Goal: Complete application form

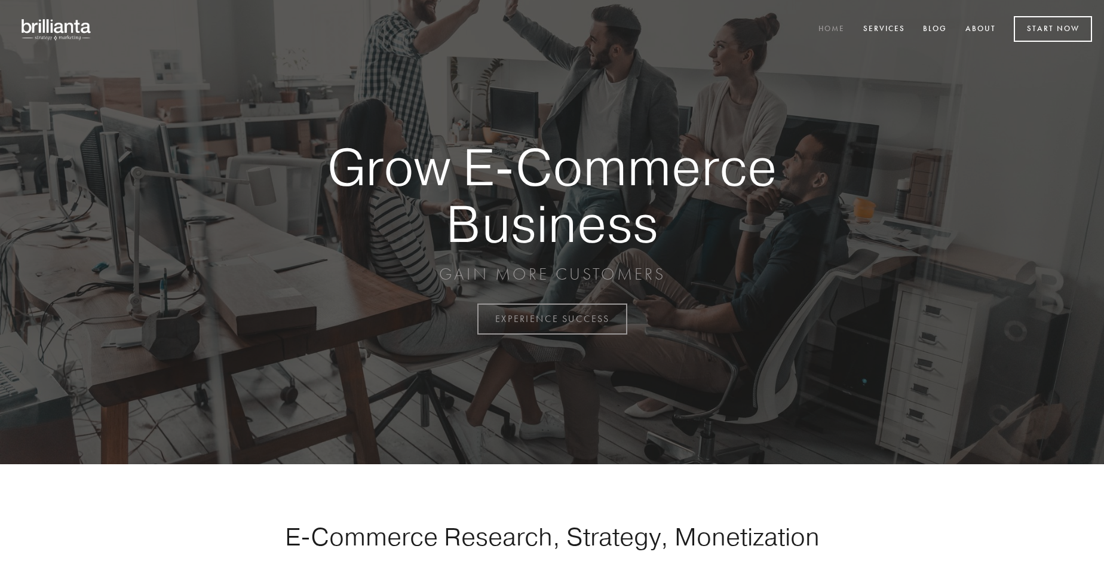
scroll to position [3131, 0]
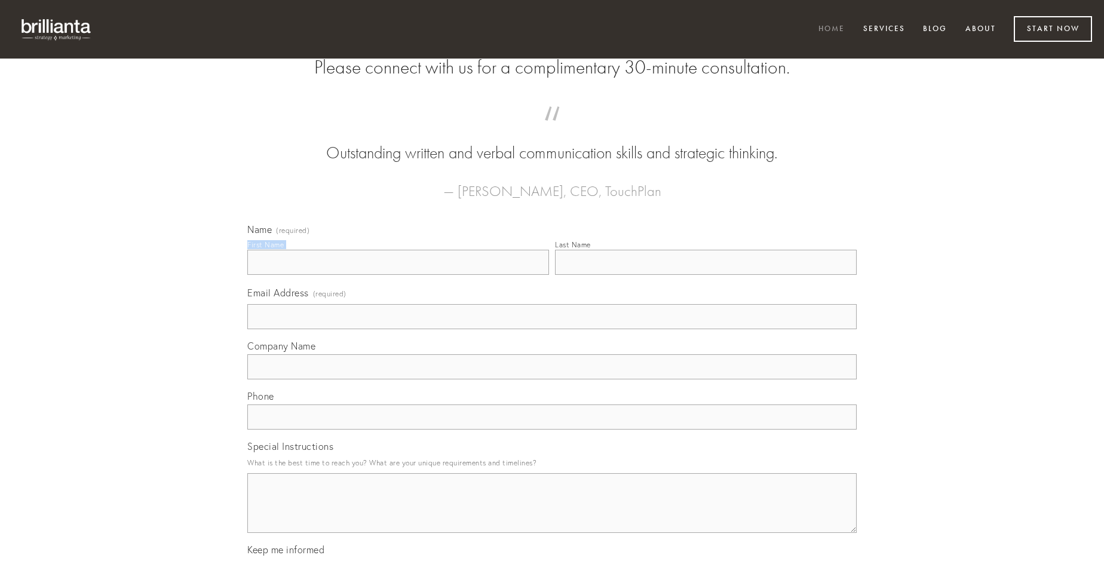
type input "[PERSON_NAME]"
click at [705, 275] on input "Last Name" at bounding box center [706, 262] width 302 height 25
type input "[PERSON_NAME]"
click at [552, 329] on input "Email Address (required)" at bounding box center [551, 316] width 609 height 25
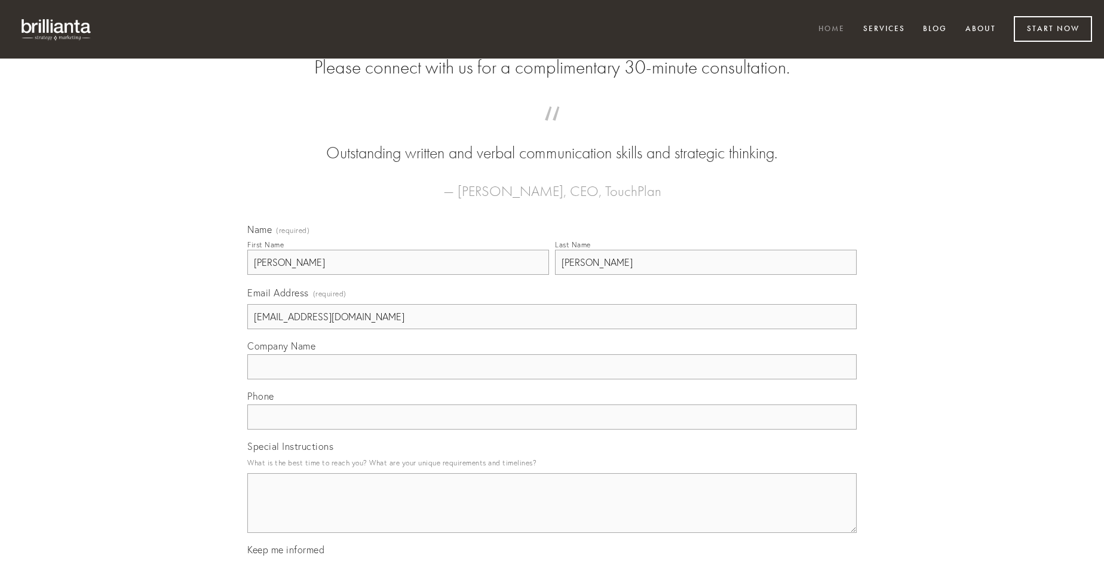
type input "[EMAIL_ADDRESS][DOMAIN_NAME]"
click at [552, 379] on input "Company Name" at bounding box center [551, 366] width 609 height 25
type input "vespillo"
click at [552, 429] on input "text" at bounding box center [551, 416] width 609 height 25
click at [552, 514] on textarea "Special Instructions" at bounding box center [551, 503] width 609 height 60
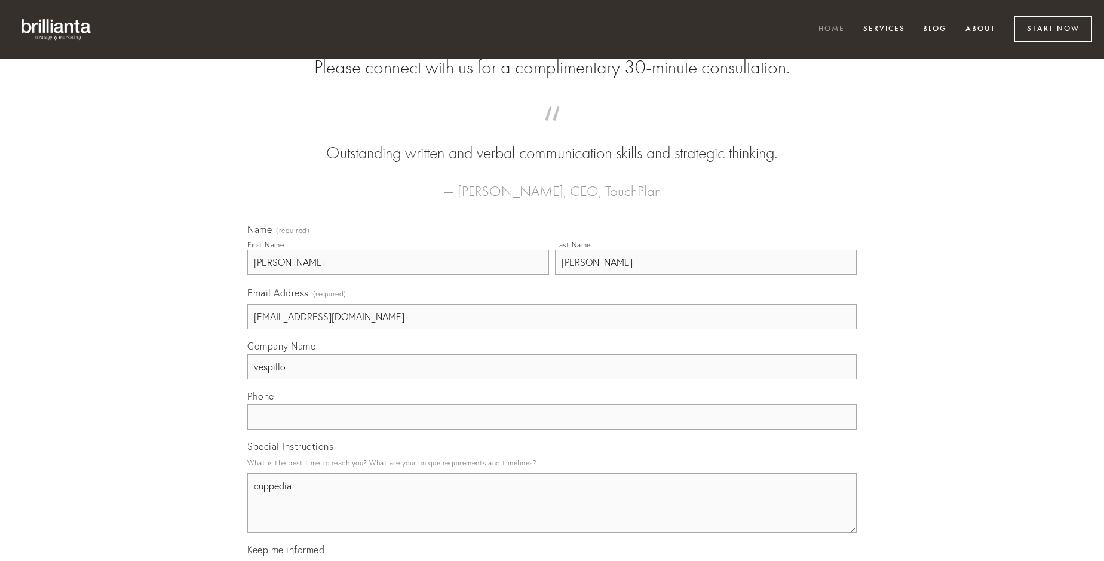
type textarea "cuppedia"
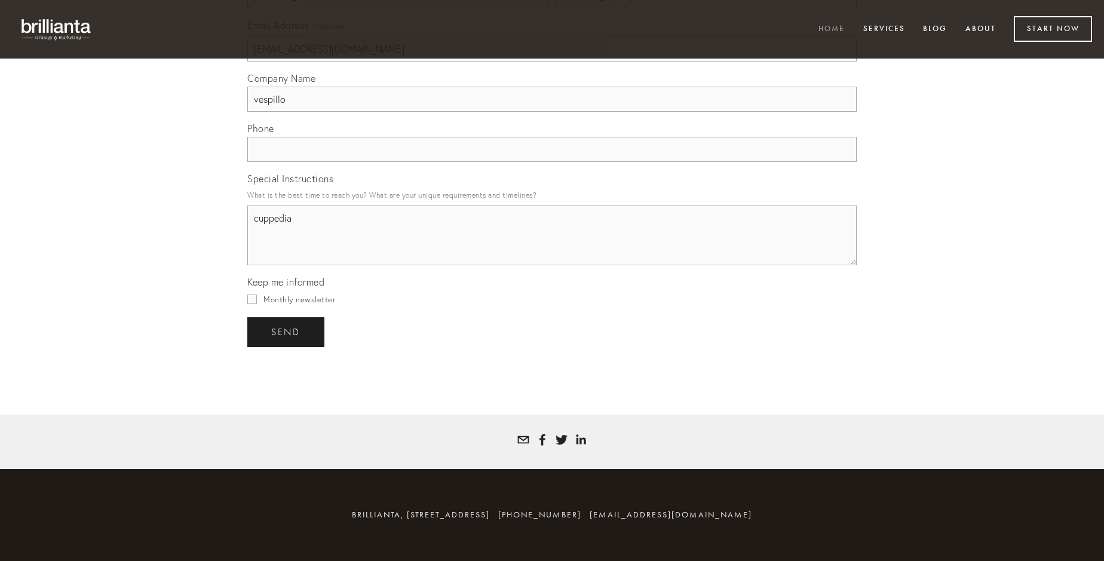
click at [287, 331] on span "send" at bounding box center [285, 332] width 29 height 11
